Goal: Task Accomplishment & Management: Use online tool/utility

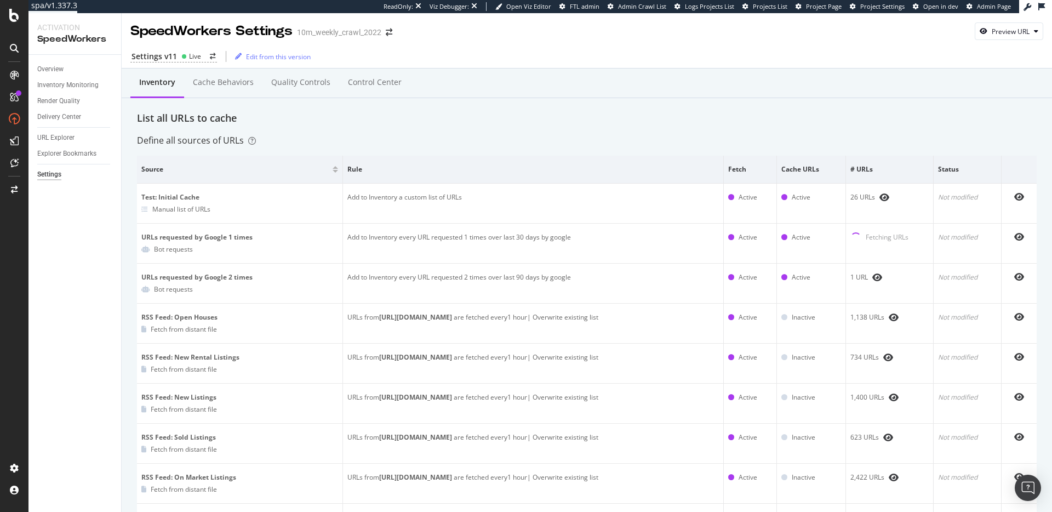
click at [208, 145] on div "Define all sources of URLs" at bounding box center [196, 140] width 119 height 13
click at [207, 144] on div "Define all sources of URLs" at bounding box center [196, 140] width 119 height 13
click at [170, 139] on div "Define all sources of URLs" at bounding box center [196, 140] width 119 height 13
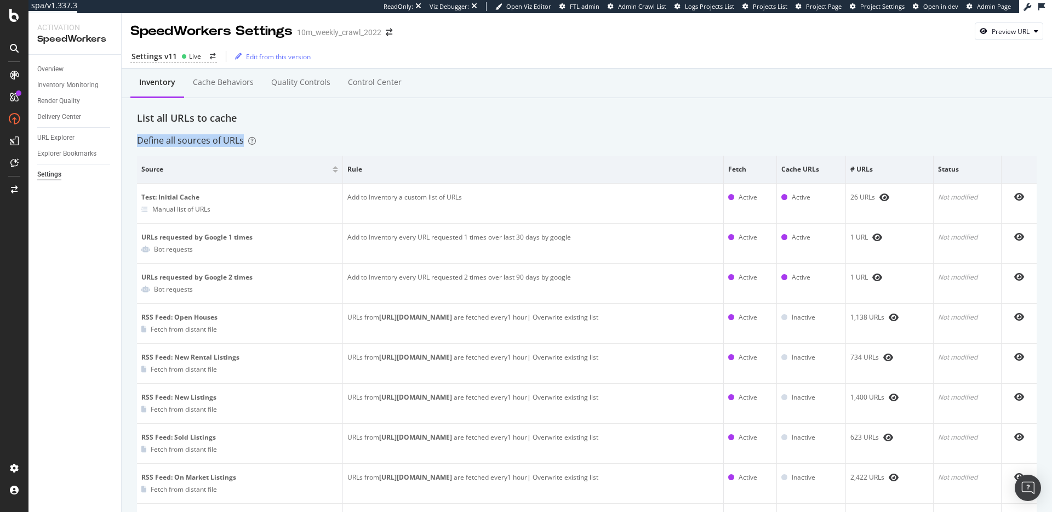
click at [170, 139] on div "Define all sources of URLs" at bounding box center [196, 140] width 119 height 13
click at [382, 115] on div "List all URLs to cache" at bounding box center [587, 118] width 900 height 14
